Goal: Task Accomplishment & Management: Complete application form

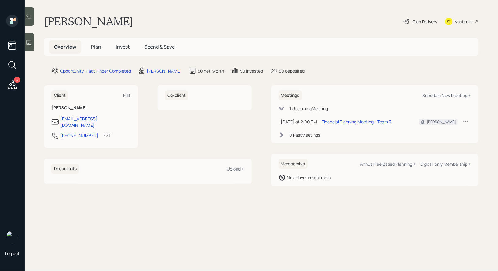
click at [97, 46] on span "Plan" at bounding box center [96, 46] width 10 height 7
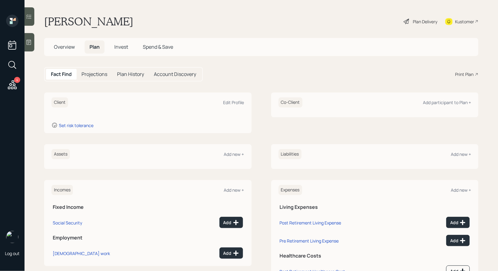
click at [29, 45] on icon at bounding box center [29, 42] width 6 height 6
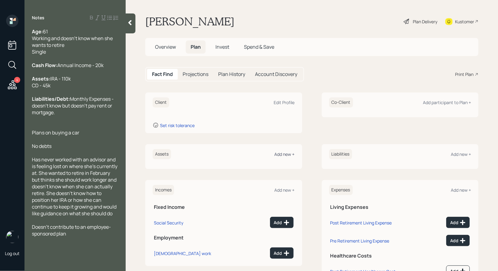
click at [285, 153] on div "Add new +" at bounding box center [284, 154] width 20 height 6
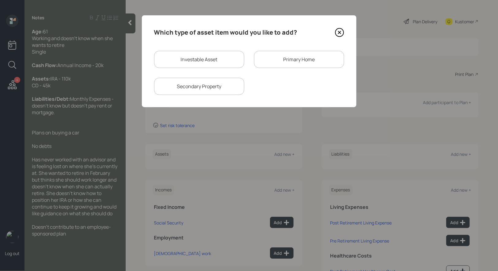
click at [214, 59] on div "Investable Asset" at bounding box center [199, 59] width 90 height 17
select select "taxable"
select select "balanced"
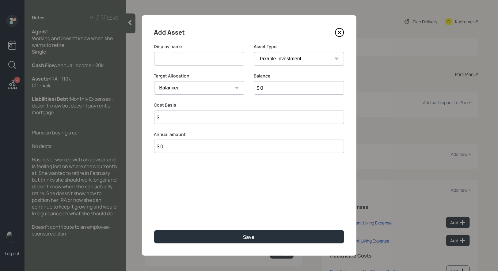
click at [201, 60] on input at bounding box center [199, 58] width 90 height 13
type input "IRA"
click at [300, 57] on select "SEP [PERSON_NAME] IRA 401(k) [PERSON_NAME] 401(k) 403(b) [PERSON_NAME] 403(b) 4…" at bounding box center [299, 58] width 90 height 13
select select "ira"
click at [254, 52] on select "SEP [PERSON_NAME] IRA 401(k) [PERSON_NAME] 401(k) 403(b) [PERSON_NAME] 403(b) 4…" at bounding box center [299, 58] width 90 height 13
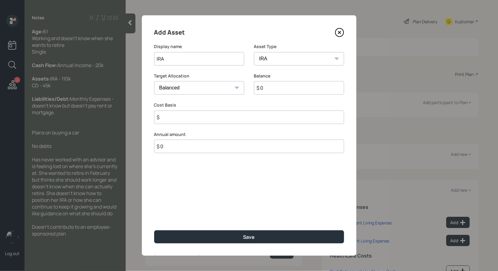
type input "$"
click at [279, 88] on input "$ 0" at bounding box center [299, 87] width 90 height 13
type input "$ 110,000"
click at [227, 114] on input "$" at bounding box center [249, 117] width 190 height 13
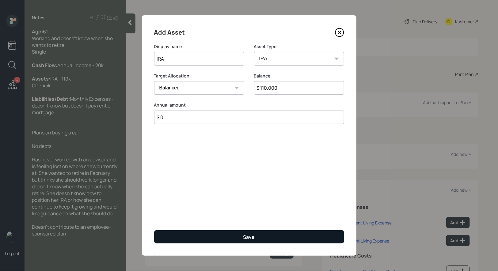
type input "$ 0"
click at [221, 236] on button "Save" at bounding box center [249, 236] width 190 height 13
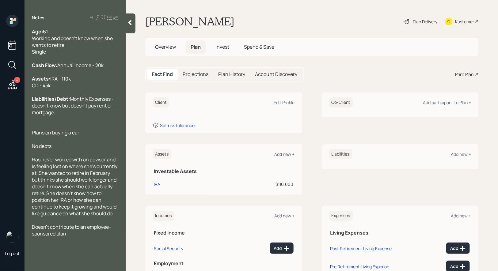
click at [284, 154] on div "Add new +" at bounding box center [284, 154] width 20 height 6
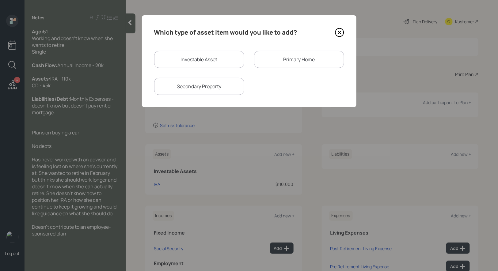
click at [191, 59] on div "Investable Asset" at bounding box center [199, 59] width 90 height 17
select select "taxable"
select select "balanced"
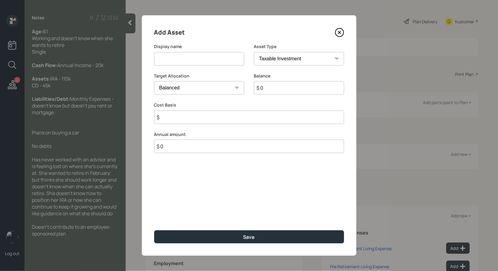
click at [186, 58] on input at bounding box center [199, 58] width 90 height 13
type input "CD's"
click at [282, 91] on input "$ 0" at bounding box center [299, 87] width 90 height 13
type input "$ 45,000"
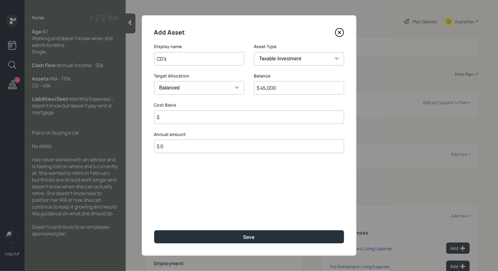
click at [210, 85] on select "Cash Conservative Balanced Aggressive" at bounding box center [199, 87] width 90 height 13
select select "conservative"
click at [154, 81] on select "Cash Conservative Balanced Aggressive" at bounding box center [199, 87] width 90 height 13
click at [189, 120] on input "$" at bounding box center [249, 117] width 190 height 13
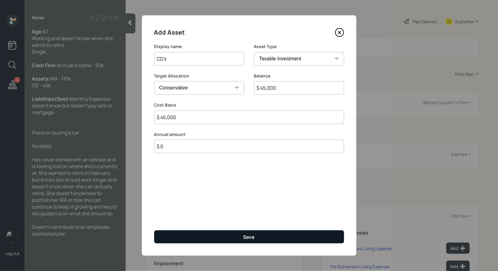
type input "$ 45,000"
click at [232, 238] on button "Save" at bounding box center [249, 236] width 190 height 13
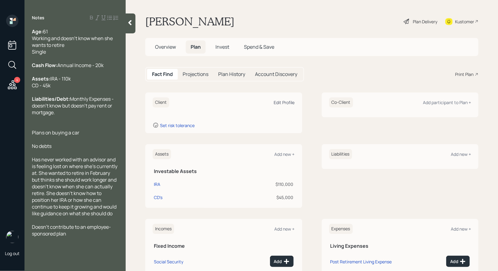
click at [288, 102] on div "Edit Profile" at bounding box center [284, 103] width 21 height 6
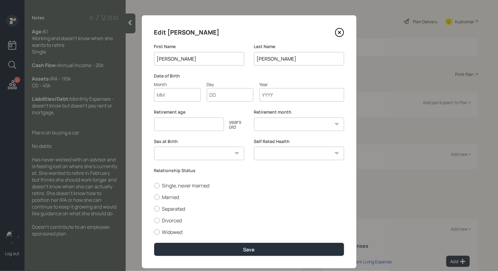
click at [189, 100] on input "Month" at bounding box center [177, 94] width 47 height 13
type input "01"
type input "1964"
select select "1"
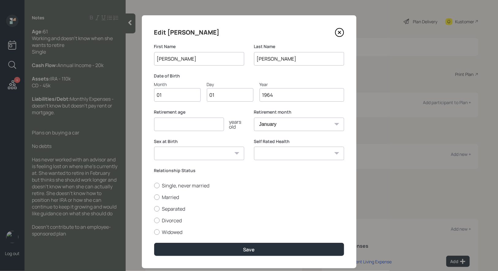
type input "1964"
click at [170, 123] on input "number" at bounding box center [189, 124] width 70 height 13
type input "67"
click at [174, 156] on select "[DEMOGRAPHIC_DATA] [DEMOGRAPHIC_DATA] Other / Prefer not to say" at bounding box center [199, 153] width 90 height 13
click at [154, 147] on select "[DEMOGRAPHIC_DATA] [DEMOGRAPHIC_DATA] Other / Prefer not to say" at bounding box center [199, 153] width 90 height 13
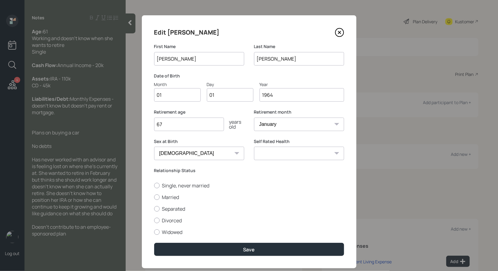
click at [174, 149] on select "[DEMOGRAPHIC_DATA] [DEMOGRAPHIC_DATA] Other / Prefer not to say" at bounding box center [199, 153] width 90 height 13
select select "[DEMOGRAPHIC_DATA]"
click at [154, 147] on select "[DEMOGRAPHIC_DATA] [DEMOGRAPHIC_DATA] Other / Prefer not to say" at bounding box center [199, 153] width 90 height 13
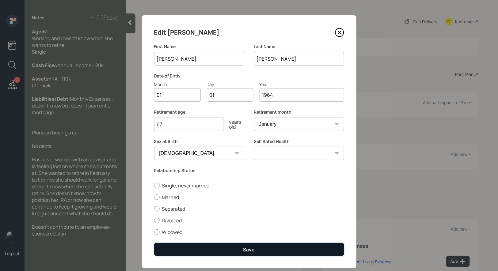
click at [211, 251] on button "Save" at bounding box center [249, 249] width 190 height 13
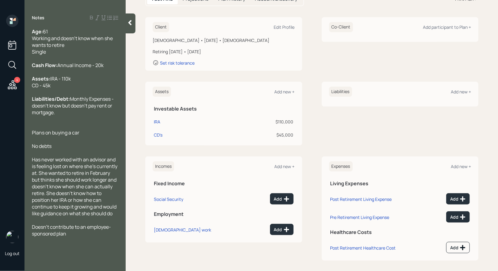
scroll to position [78, 0]
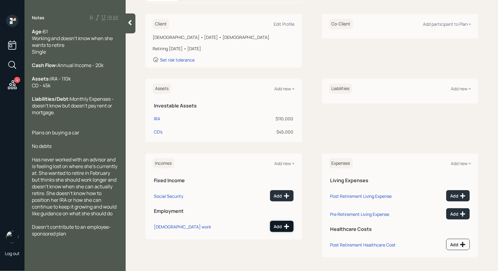
click at [280, 226] on div "Add" at bounding box center [282, 227] width 16 height 6
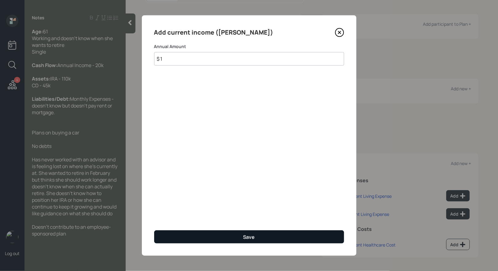
type input "$ 1"
click at [218, 239] on button "Save" at bounding box center [249, 236] width 190 height 13
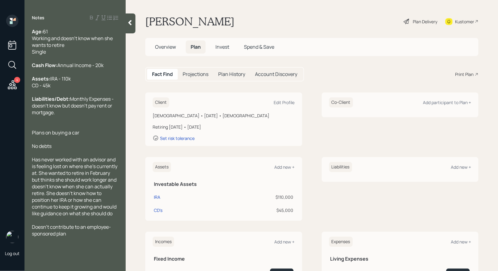
click at [426, 21] on div "Plan Delivery" at bounding box center [424, 21] width 24 height 6
